Goal: Navigation & Orientation: Find specific page/section

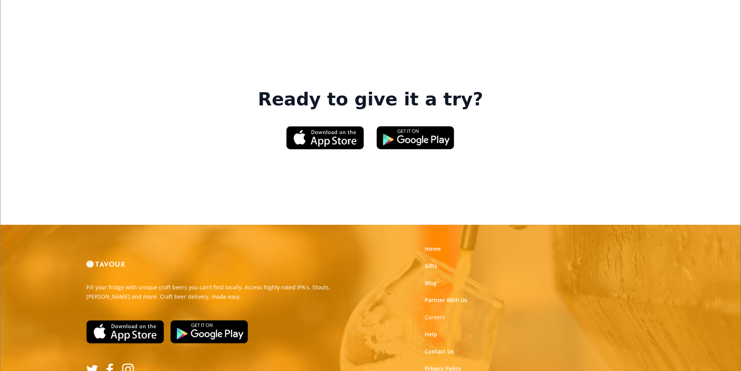
scroll to position [1177, 0]
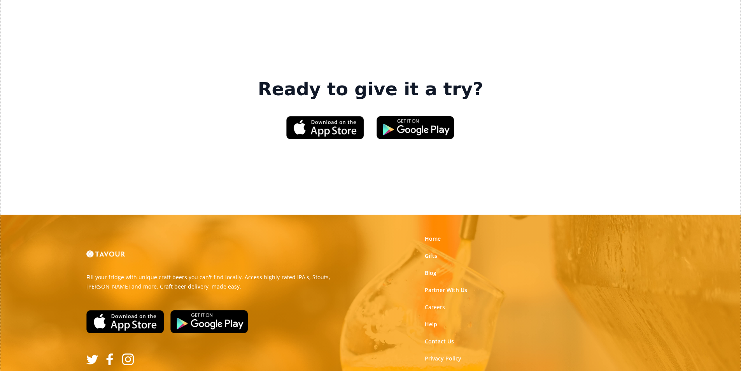
click at [435, 355] on link "Privacy Policy" at bounding box center [443, 359] width 37 height 8
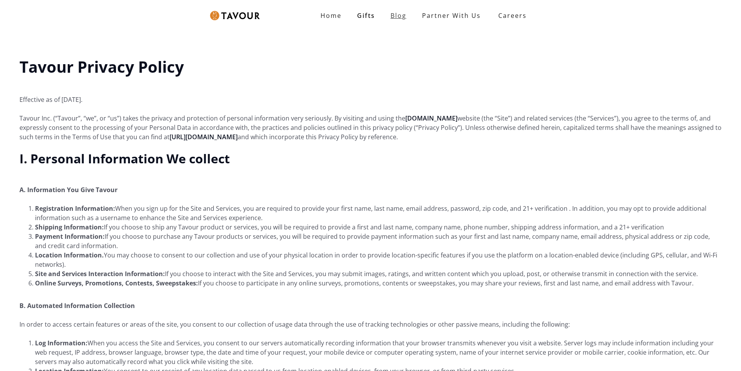
click at [413, 12] on link "Blog" at bounding box center [399, 16] width 32 height 16
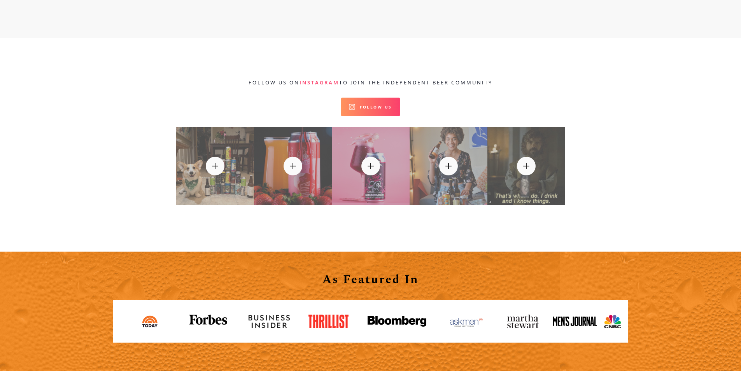
scroll to position [8366, 0]
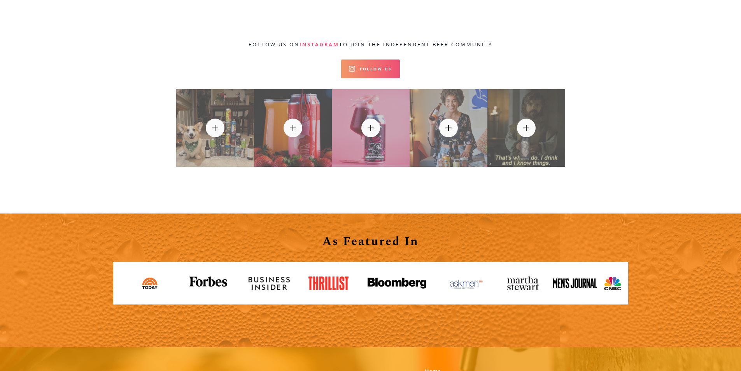
click at [351, 60] on link "Follow Us" at bounding box center [370, 69] width 59 height 19
